Goal: Task Accomplishment & Management: Manage account settings

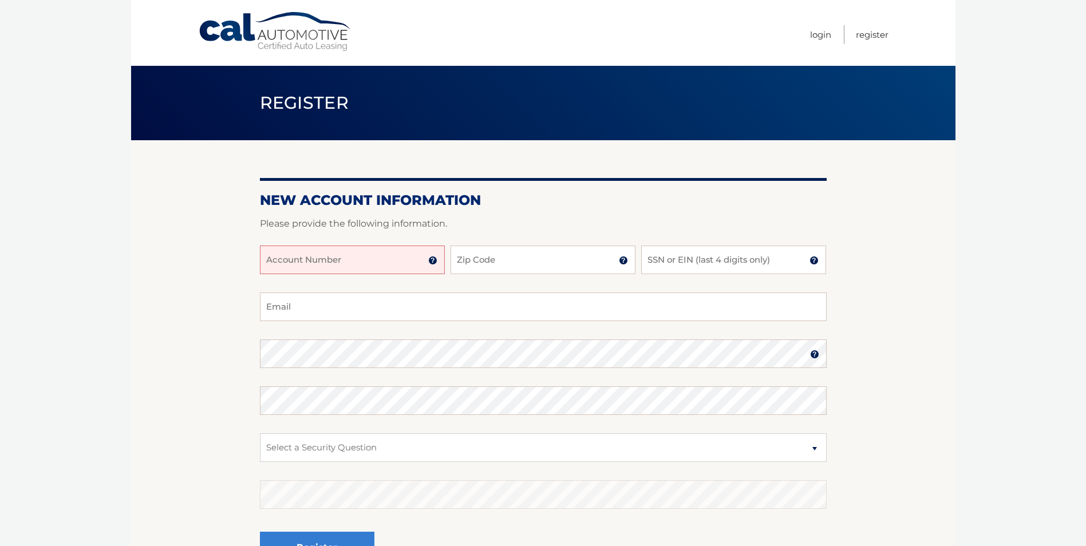
click at [346, 256] on input "Account Number" at bounding box center [352, 260] width 185 height 29
type input "44455986892"
drag, startPoint x: 516, startPoint y: 257, endPoint x: 489, endPoint y: 251, distance: 28.0
click at [513, 256] on input "Zip Code" at bounding box center [543, 260] width 185 height 29
type input "14612"
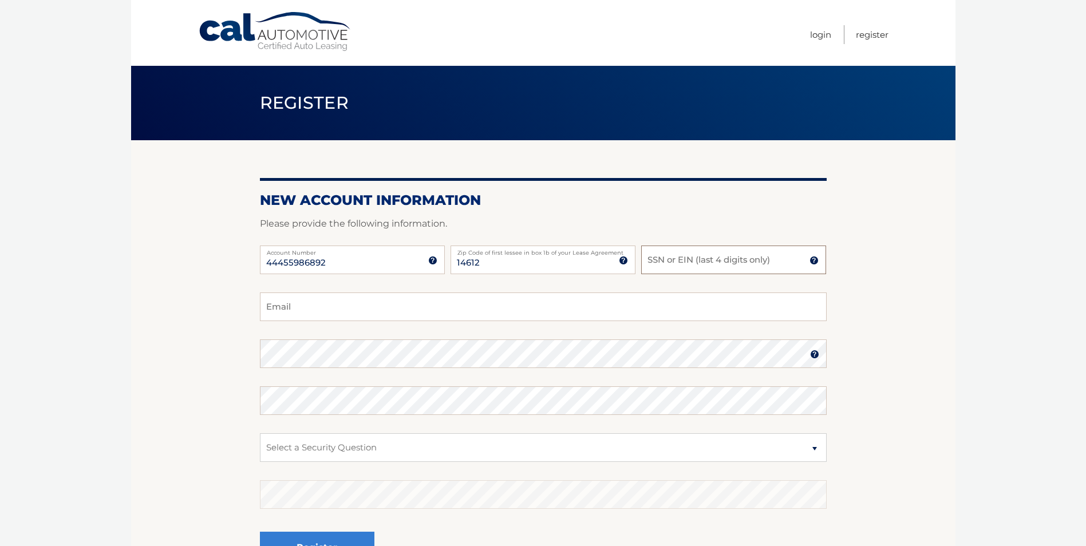
click at [743, 258] on input "SSN or EIN (last 4 digits only)" at bounding box center [733, 260] width 185 height 29
type input "3466"
click at [312, 305] on input "Email" at bounding box center [543, 307] width 567 height 29
click at [318, 302] on input "kwahl" at bounding box center [543, 307] width 567 height 29
type input "kwahl@phillipslytle.com"
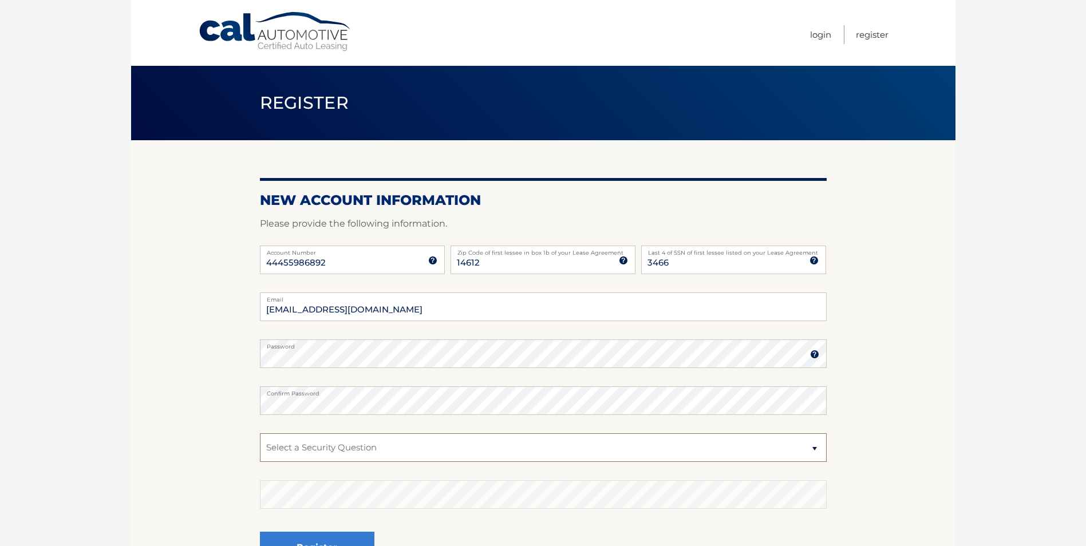
click at [815, 448] on select "Select a Security Question What was the name of your elementary school? What is…" at bounding box center [543, 448] width 567 height 29
click at [260, 434] on select "Select a Security Question What was the name of your elementary school? What is…" at bounding box center [543, 448] width 567 height 29
click at [368, 448] on select "Select a Security Question What was the name of your elementary school? What is…" at bounding box center [543, 448] width 567 height 29
select select "4"
click at [260, 434] on select "Select a Security Question What was the name of your elementary school? What is…" at bounding box center [543, 448] width 567 height 29
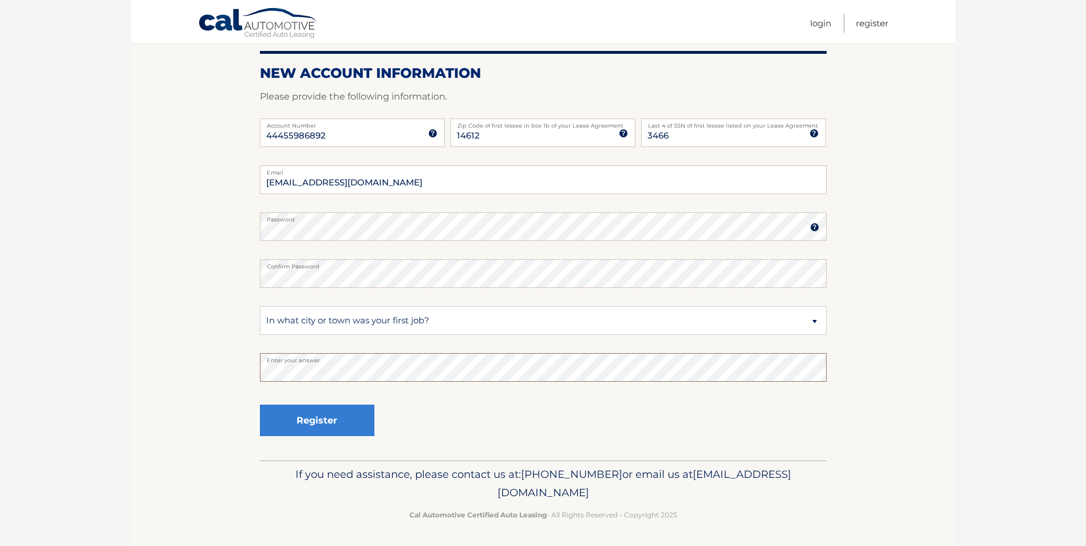
scroll to position [128, 0]
click at [312, 414] on button "Register" at bounding box center [317, 419] width 115 height 31
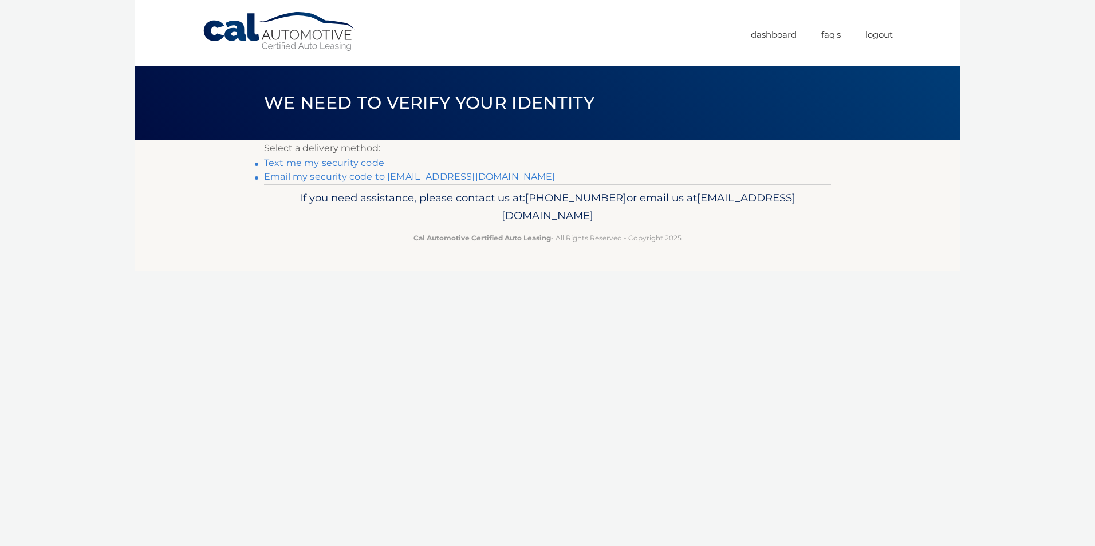
click at [314, 162] on link "Text me my security code" at bounding box center [324, 162] width 120 height 11
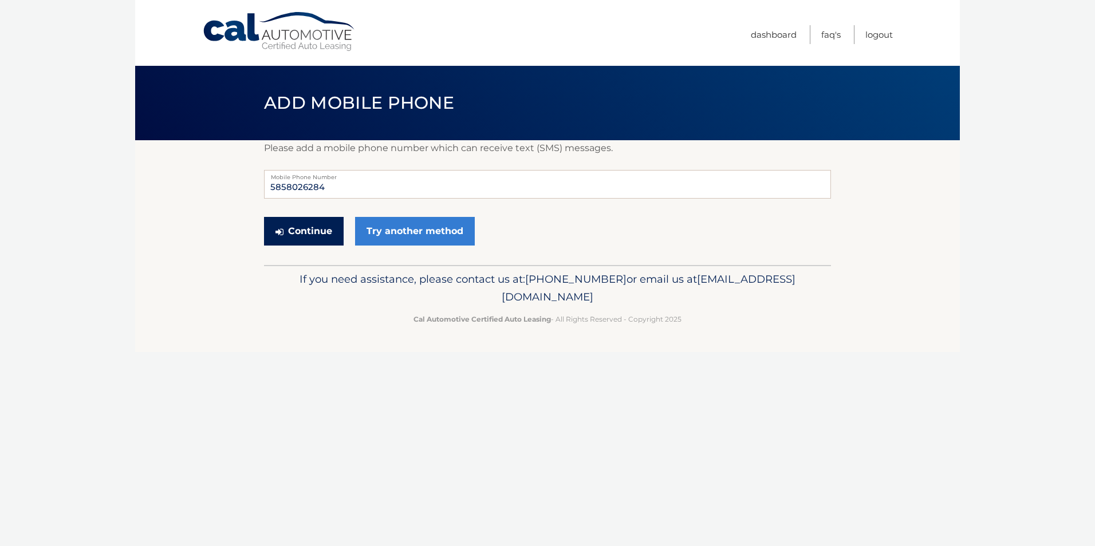
click at [312, 230] on button "Continue" at bounding box center [304, 231] width 80 height 29
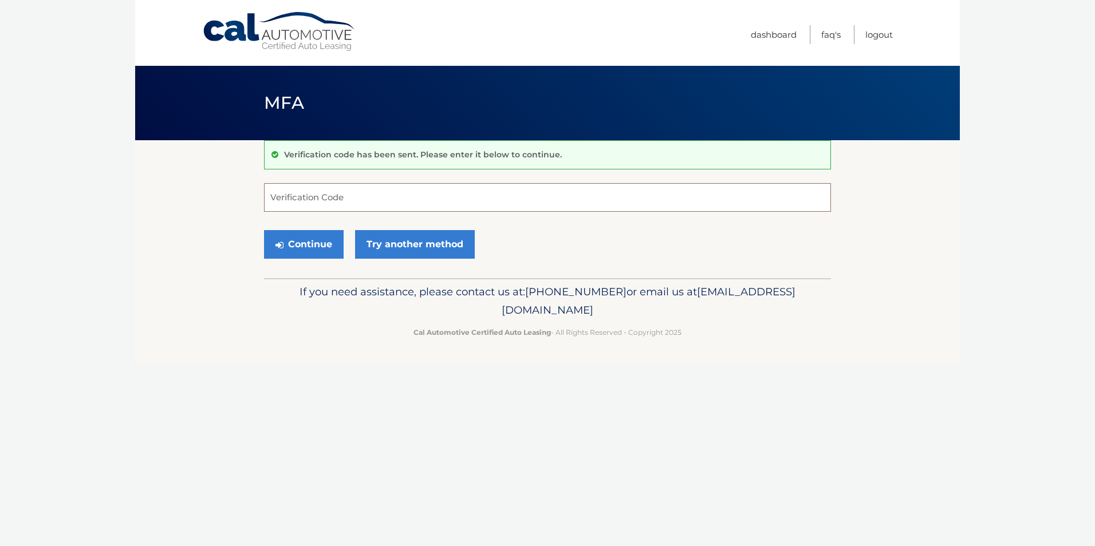
click at [397, 200] on input "Verification Code" at bounding box center [547, 197] width 567 height 29
type input "481770"
click at [304, 239] on button "Continue" at bounding box center [304, 244] width 80 height 29
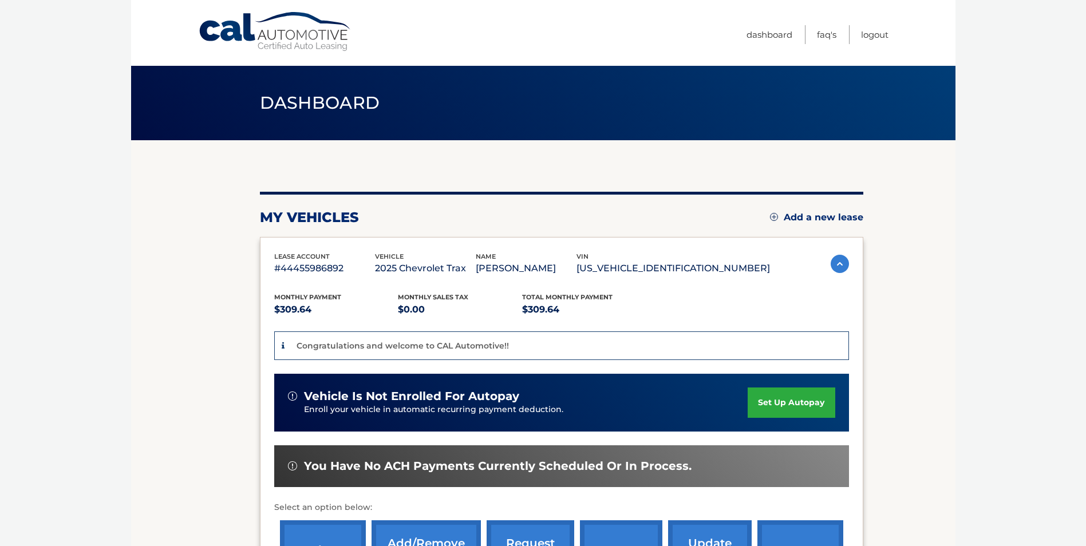
scroll to position [172, 0]
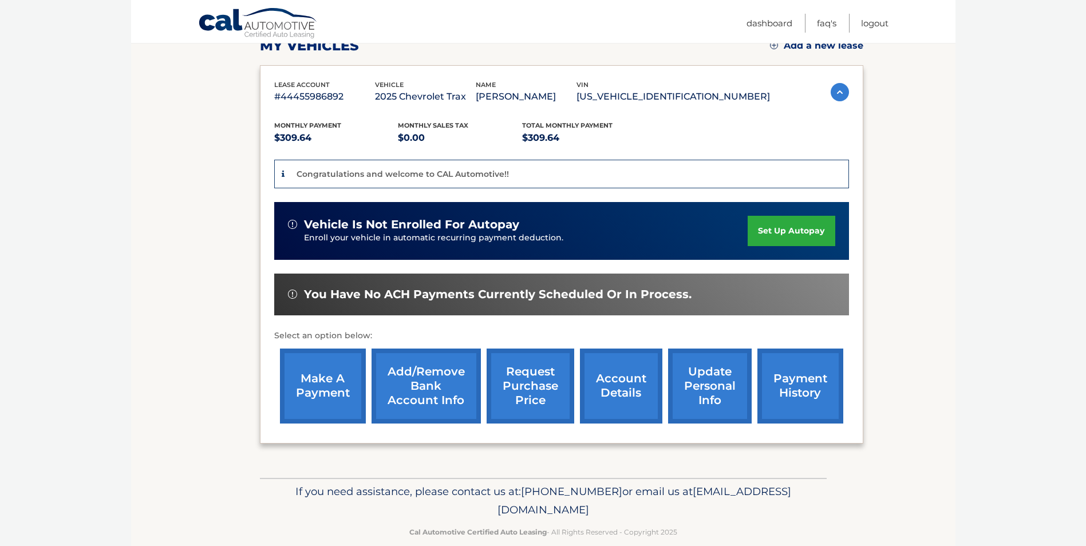
click at [431, 392] on link "Add/Remove bank account info" at bounding box center [426, 386] width 109 height 75
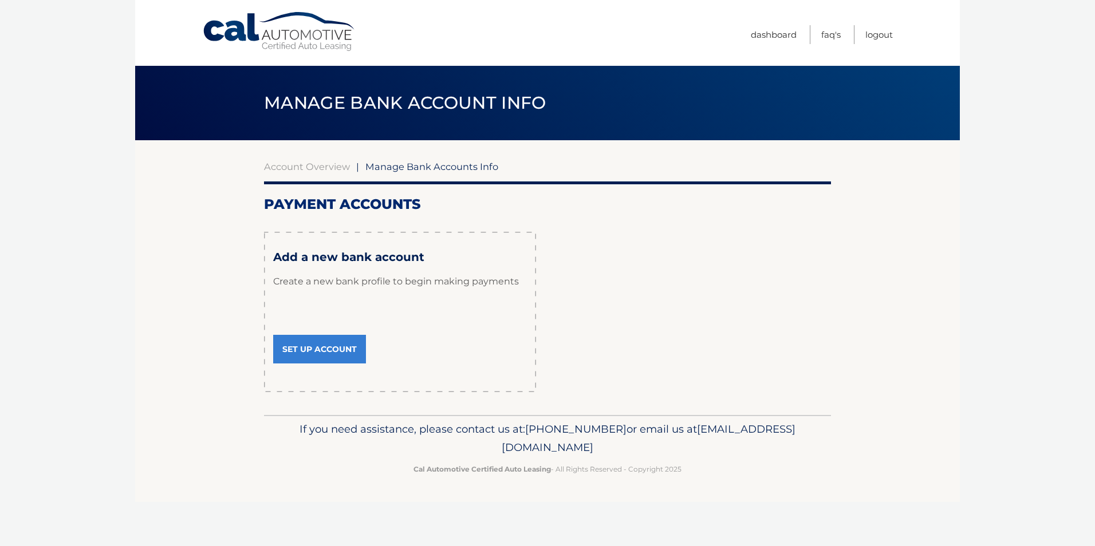
click at [327, 347] on link "Set Up Account" at bounding box center [319, 349] width 93 height 29
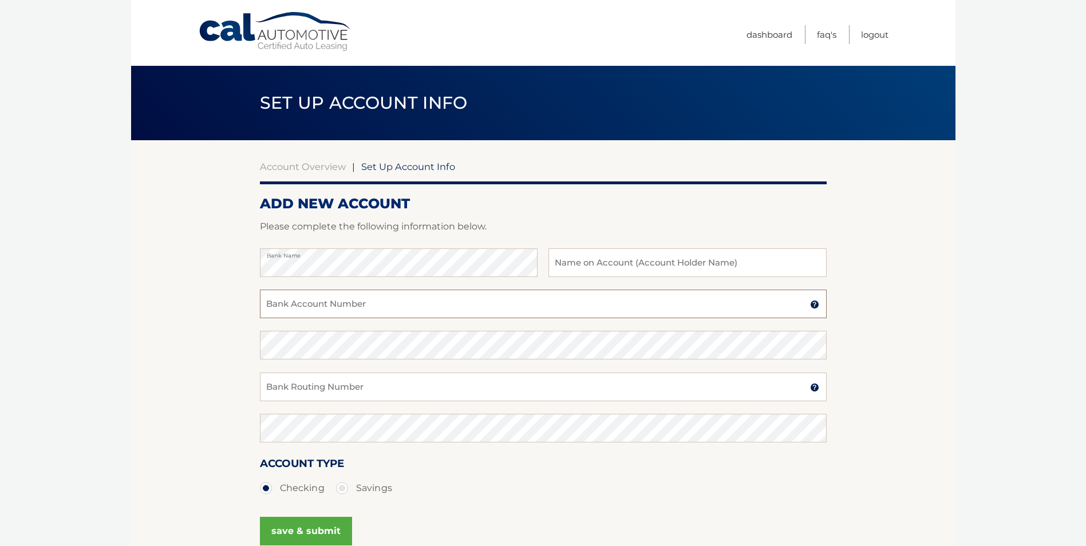
click at [302, 300] on input "Bank Account Number" at bounding box center [543, 304] width 567 height 29
type input "114665769"
click at [282, 394] on input "Bank Routing Number" at bounding box center [543, 387] width 567 height 29
type input "022303659"
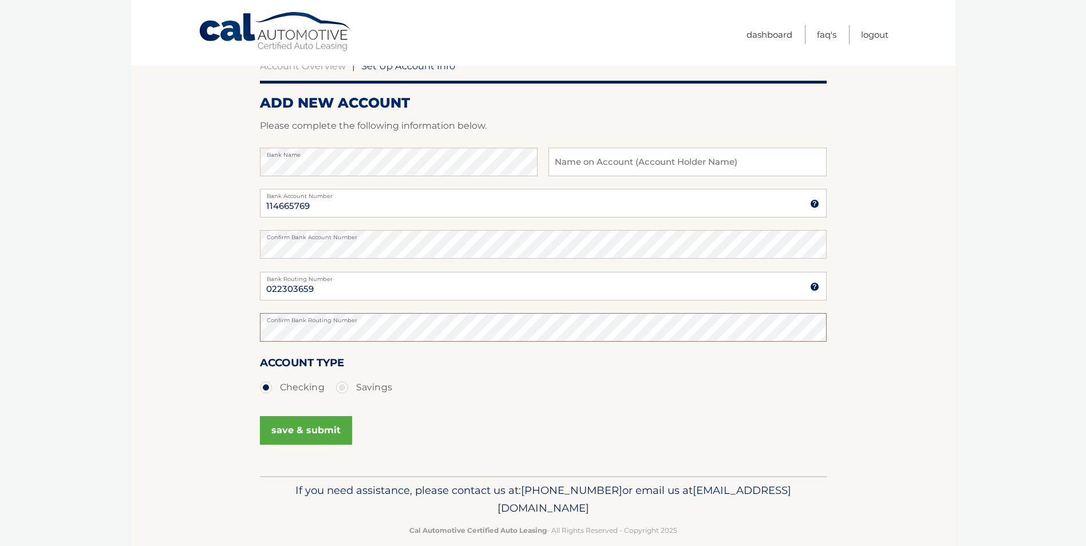
scroll to position [118, 0]
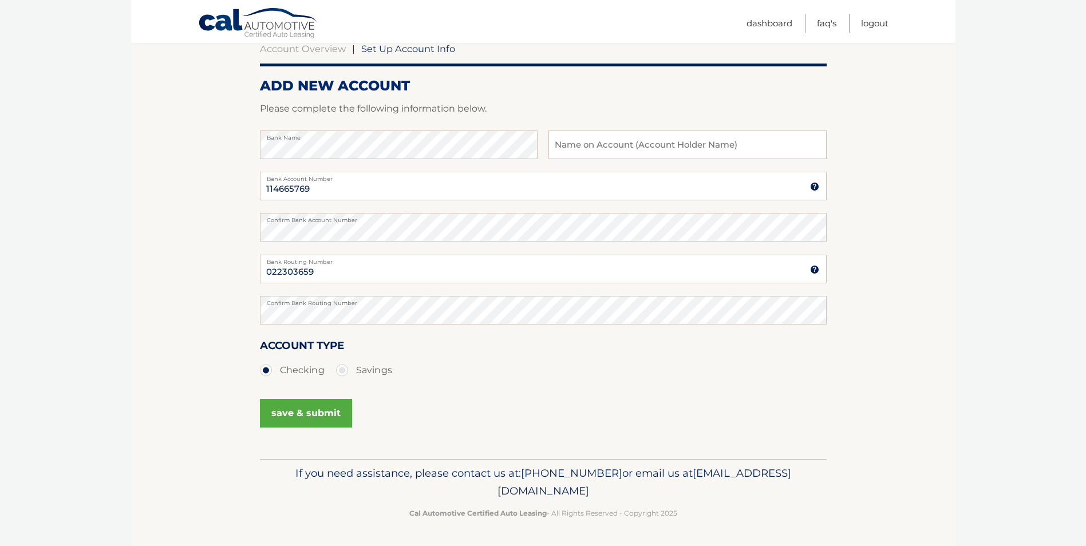
click at [307, 409] on button "save & submit" at bounding box center [306, 413] width 92 height 29
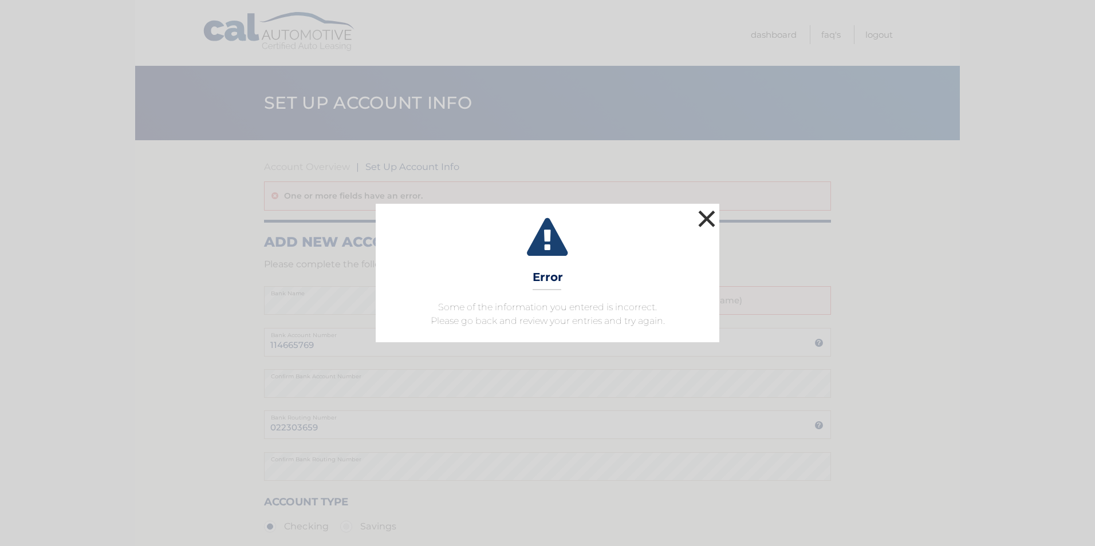
click at [711, 218] on button "×" at bounding box center [706, 218] width 23 height 23
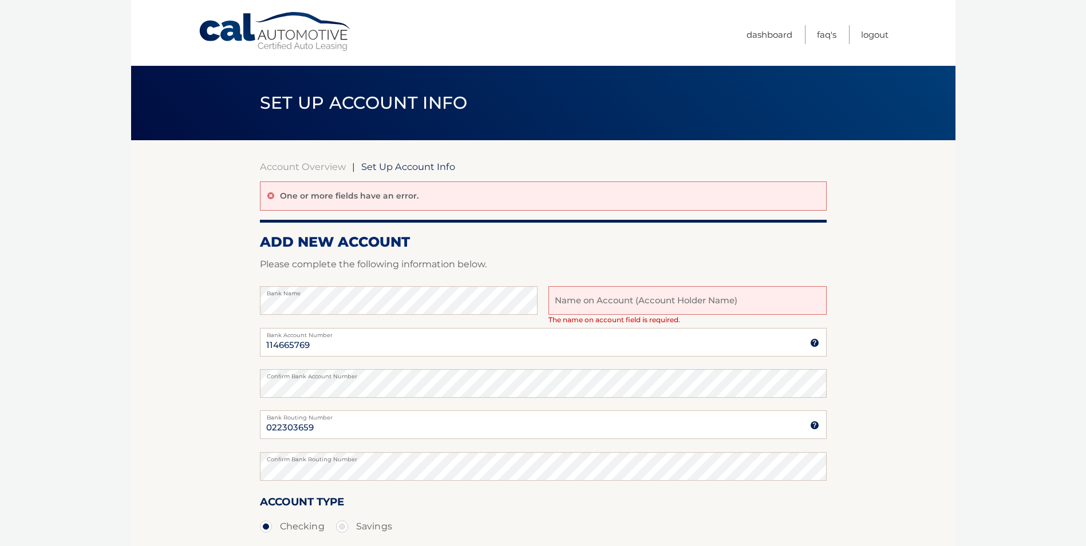
click at [609, 310] on input "text" at bounding box center [688, 300] width 278 height 29
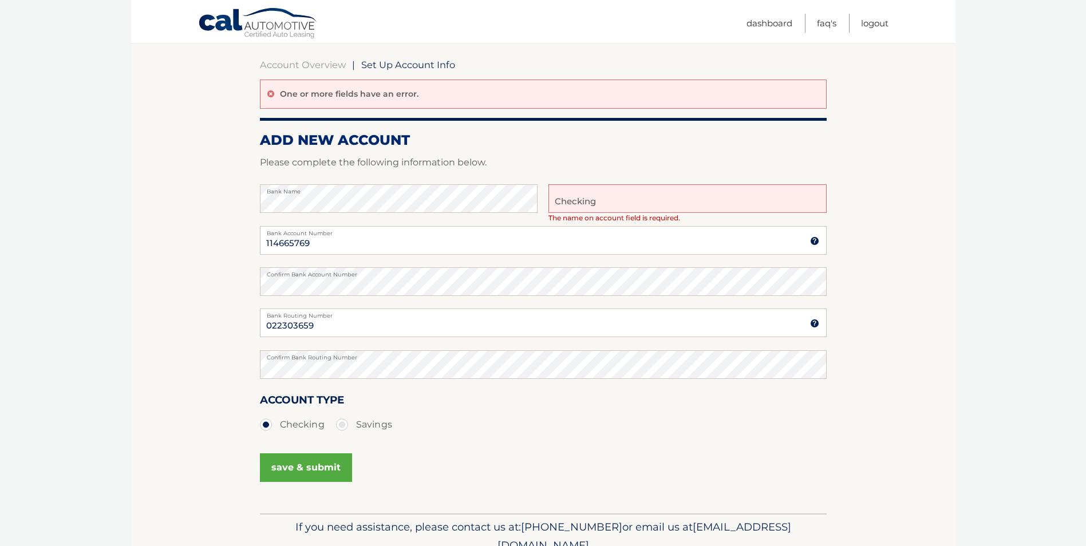
scroll to position [115, 0]
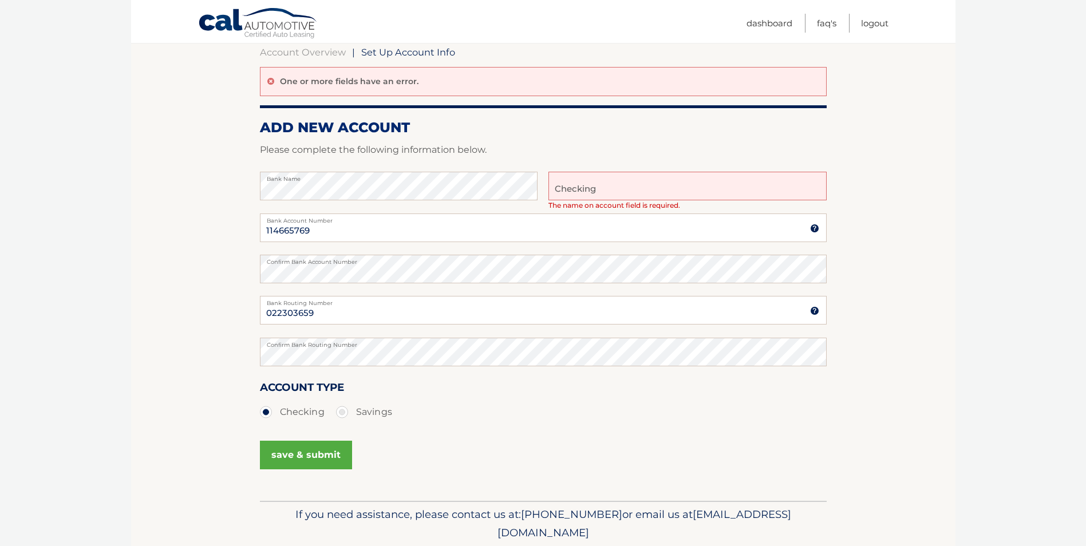
type input "Checking"
click at [301, 451] on button "save & submit" at bounding box center [306, 455] width 92 height 29
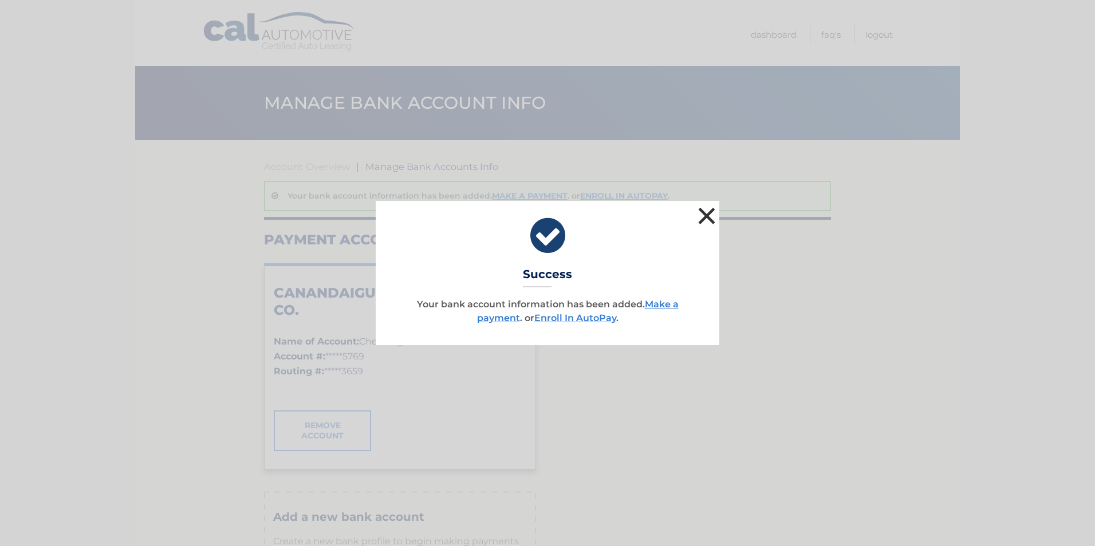
click at [707, 208] on button "×" at bounding box center [706, 215] width 23 height 23
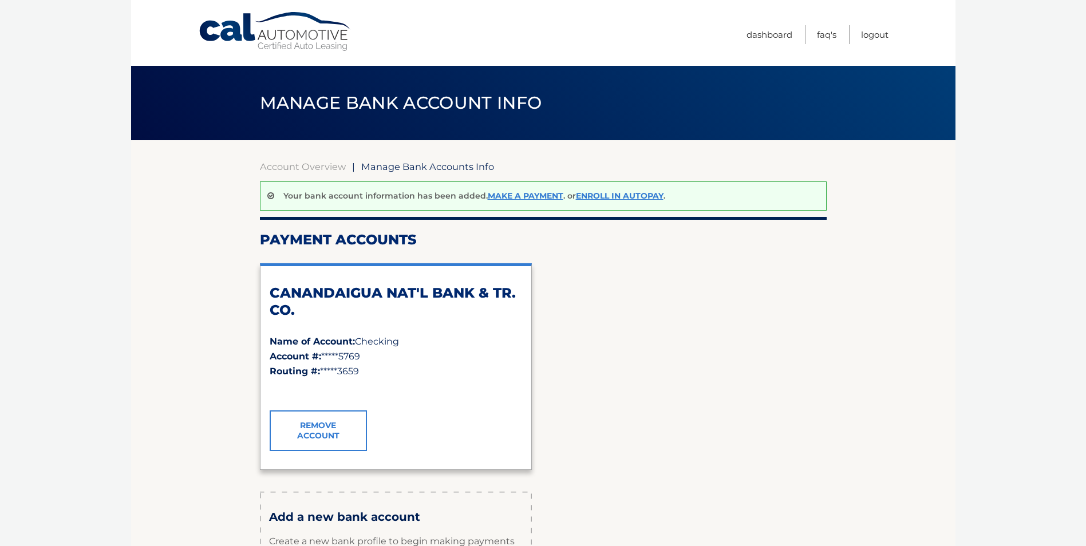
click at [853, 29] on li "Logout" at bounding box center [869, 34] width 40 height 19
click at [876, 34] on link "Logout" at bounding box center [874, 34] width 27 height 19
